Goal: Transaction & Acquisition: Download file/media

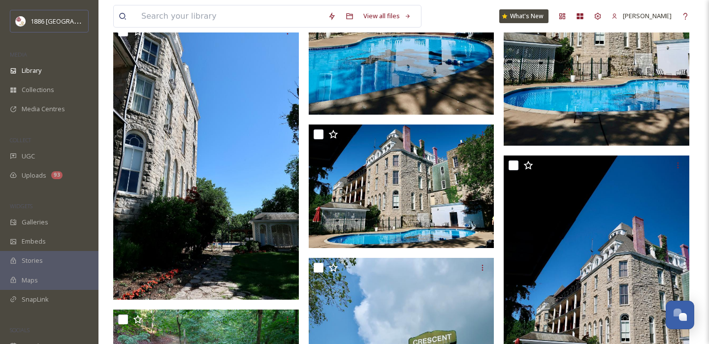
scroll to position [217, 0]
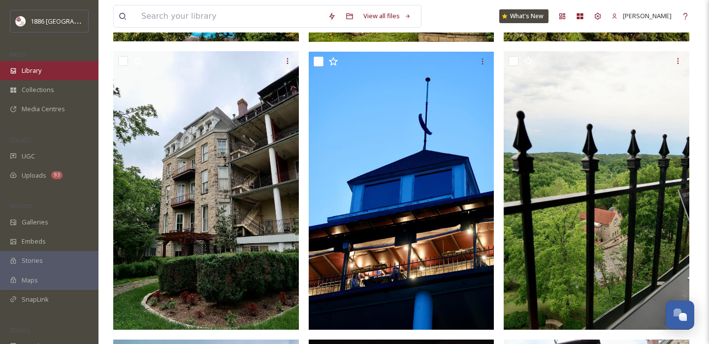
click at [41, 68] on span "Library" at bounding box center [32, 70] width 20 height 9
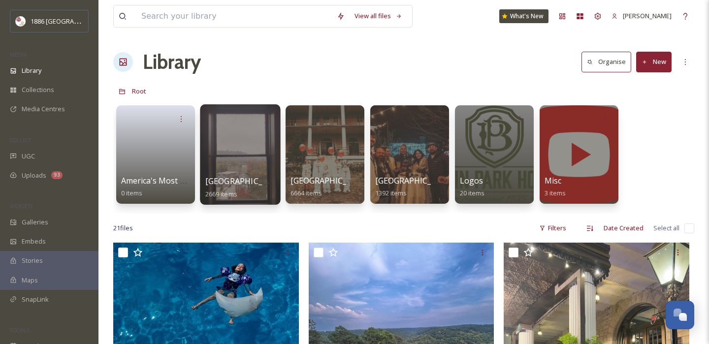
click at [233, 170] on div at bounding box center [240, 154] width 80 height 100
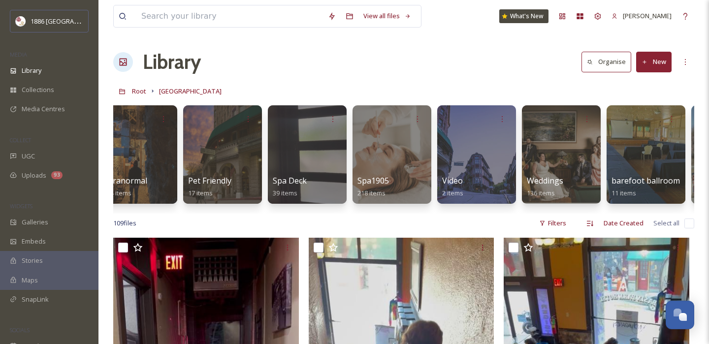
scroll to position [0, 1127]
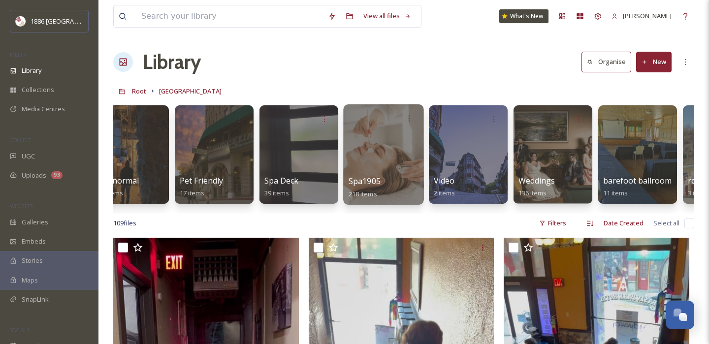
click at [396, 176] on div "Spa1905 218 items" at bounding box center [384, 187] width 70 height 25
click at [395, 179] on div "Spa1905 218 items" at bounding box center [384, 187] width 70 height 25
click at [364, 177] on span "Spa1905" at bounding box center [365, 181] width 32 height 11
click at [363, 177] on span "Spa1905" at bounding box center [365, 181] width 32 height 11
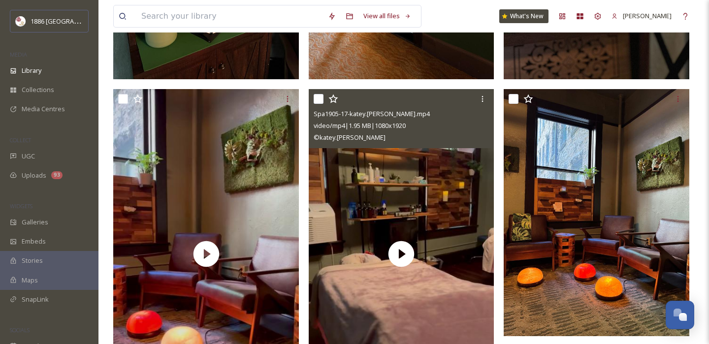
scroll to position [1601, 0]
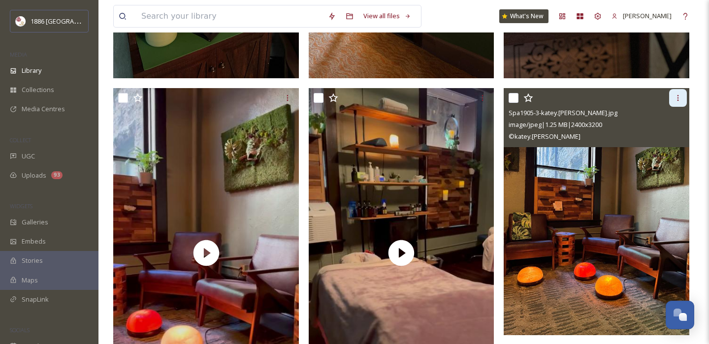
click at [683, 96] on div at bounding box center [678, 98] width 18 height 18
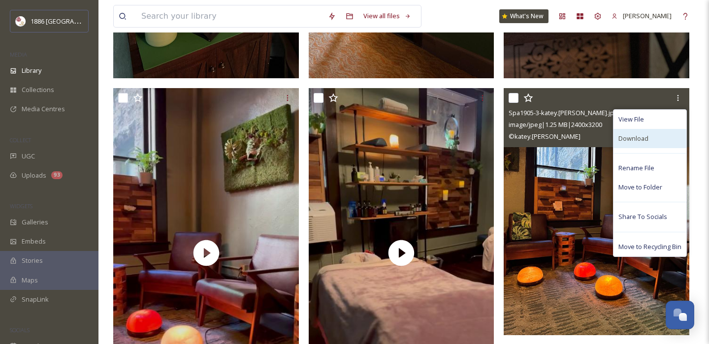
click at [649, 141] on div "Download" at bounding box center [649, 138] width 73 height 19
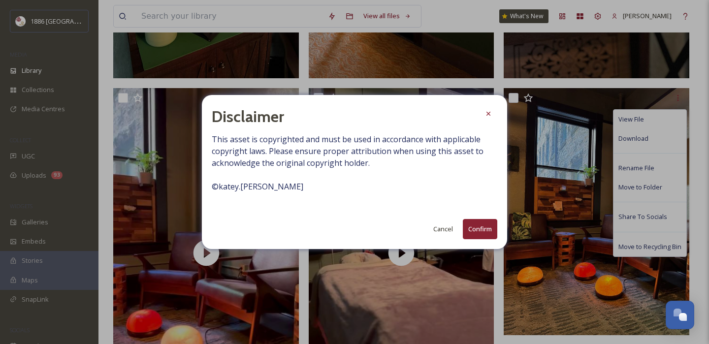
click at [474, 225] on button "Confirm" at bounding box center [480, 229] width 34 height 20
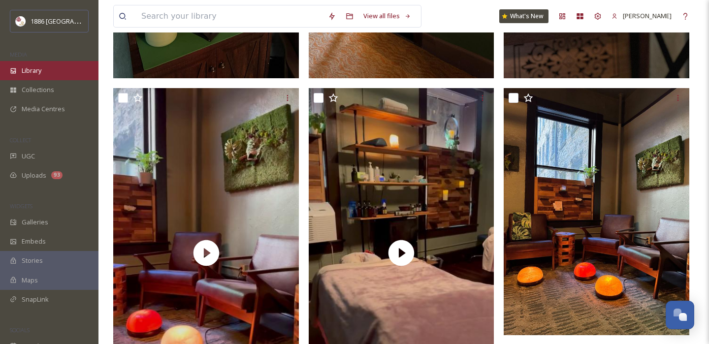
click at [34, 71] on span "Library" at bounding box center [32, 70] width 20 height 9
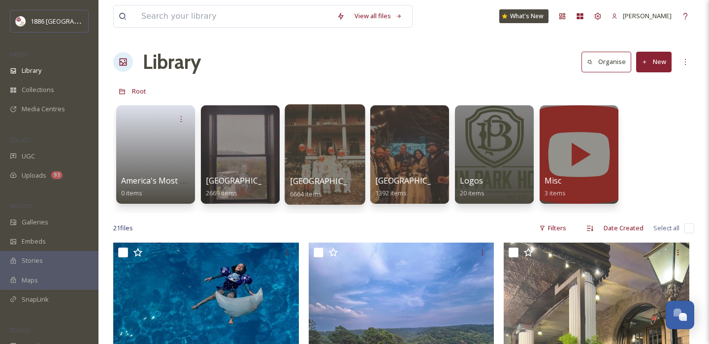
click at [339, 179] on span "[GEOGRAPHIC_DATA]" at bounding box center [330, 181] width 81 height 11
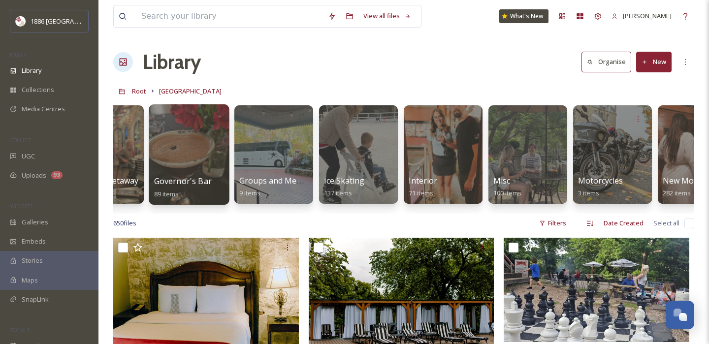
scroll to position [0, 1068]
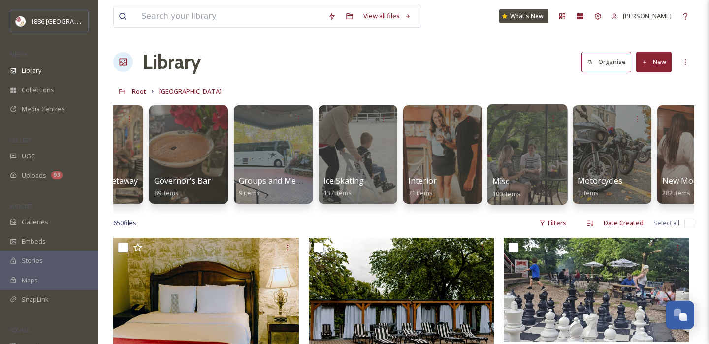
click at [510, 175] on div at bounding box center [527, 154] width 80 height 100
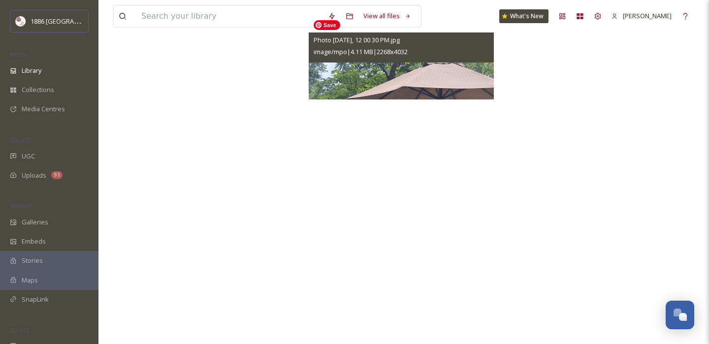
scroll to position [9201, 0]
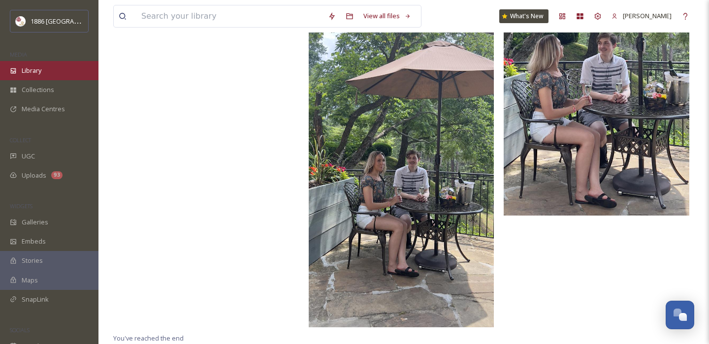
click at [41, 69] on span "Library" at bounding box center [32, 70] width 20 height 9
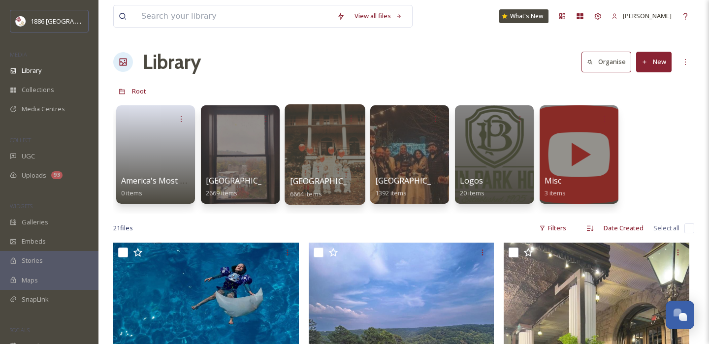
click at [321, 183] on span "[GEOGRAPHIC_DATA]" at bounding box center [330, 181] width 81 height 11
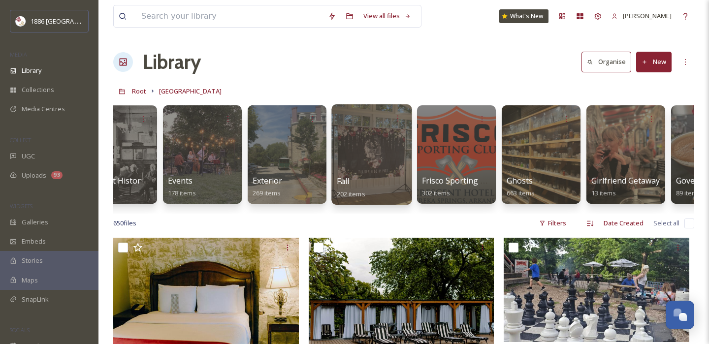
scroll to position [0, 547]
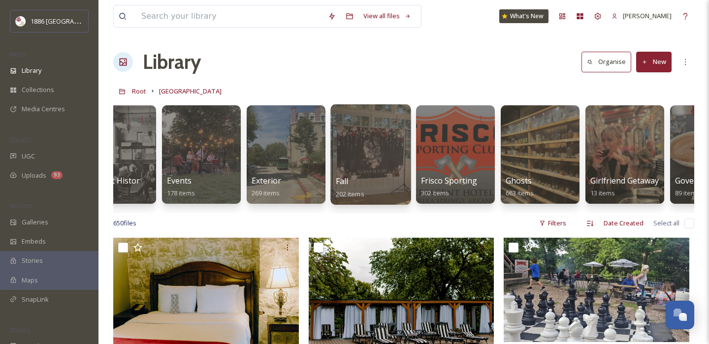
click at [337, 188] on div "Fall 202 items" at bounding box center [371, 187] width 70 height 25
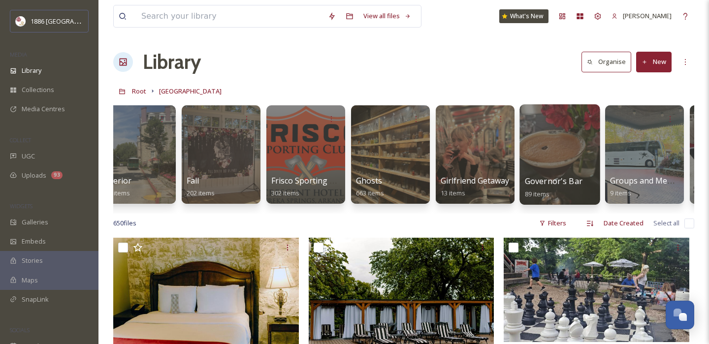
scroll to position [0, 765]
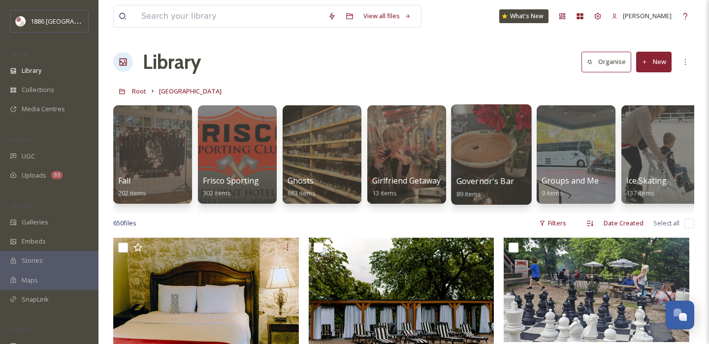
click at [478, 183] on span "Governor's Bar" at bounding box center [485, 181] width 58 height 11
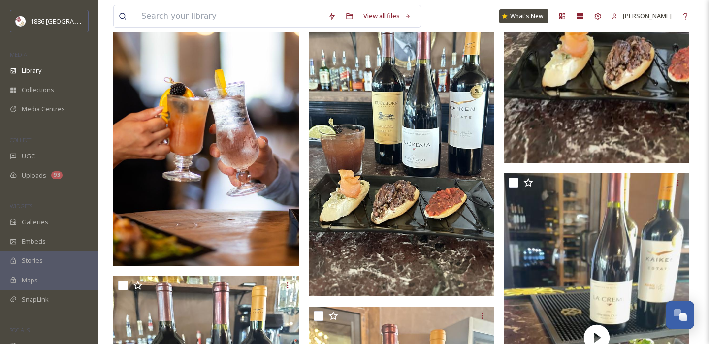
scroll to position [1729, 0]
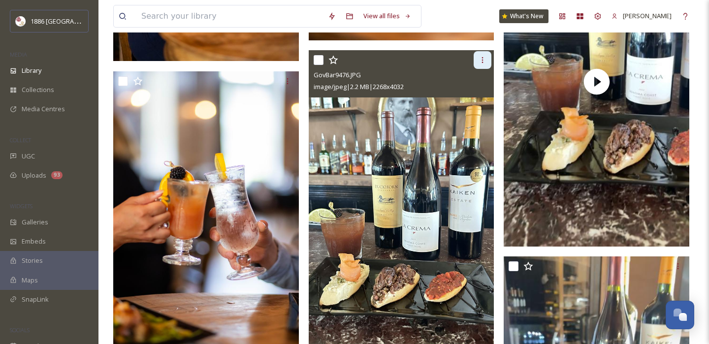
click at [480, 62] on icon at bounding box center [483, 60] width 8 height 8
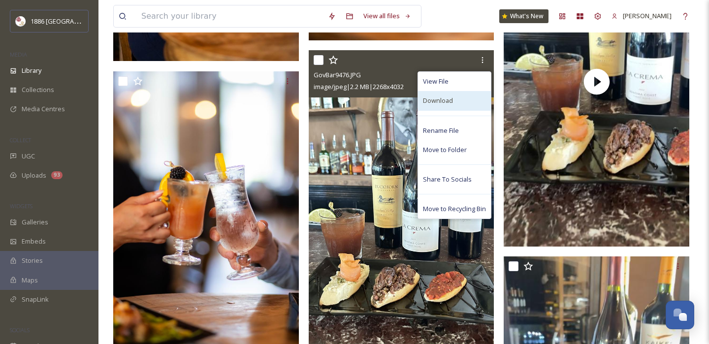
click at [450, 105] on span "Download" at bounding box center [438, 100] width 30 height 9
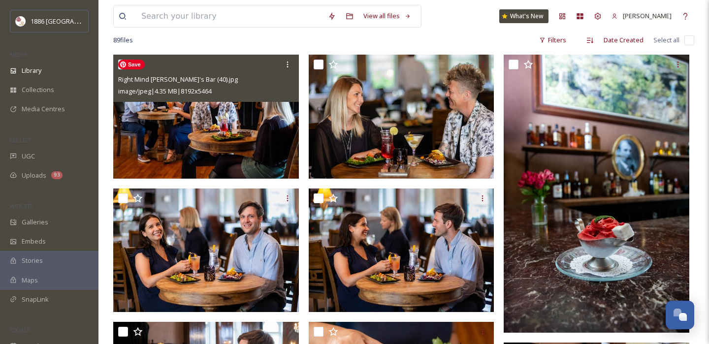
scroll to position [79, 0]
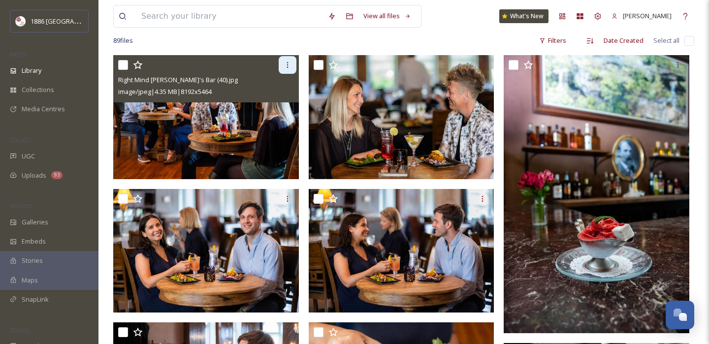
click at [287, 67] on icon at bounding box center [288, 65] width 8 height 8
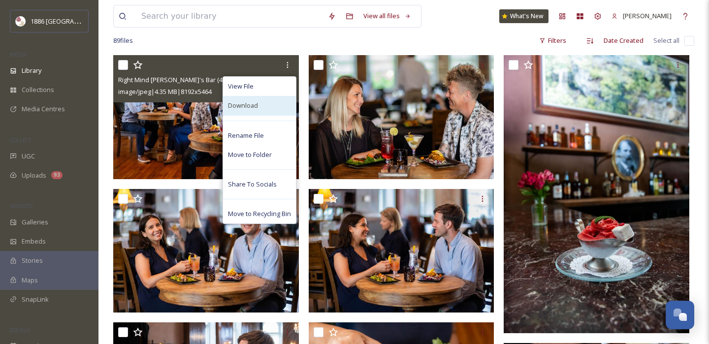
click at [274, 110] on div "Download" at bounding box center [259, 105] width 73 height 19
